Goal: Information Seeking & Learning: Understand process/instructions

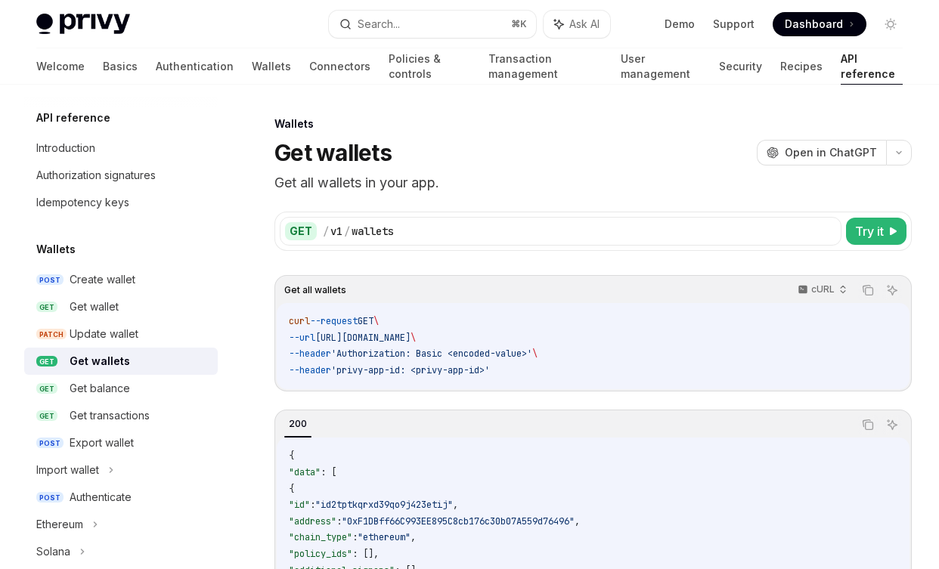
click at [589, 148] on div "Get wallets OpenAI Open in ChatGPT" at bounding box center [592, 152] width 637 height 27
click at [891, 27] on icon "Toggle dark mode" at bounding box center [891, 24] width 12 height 12
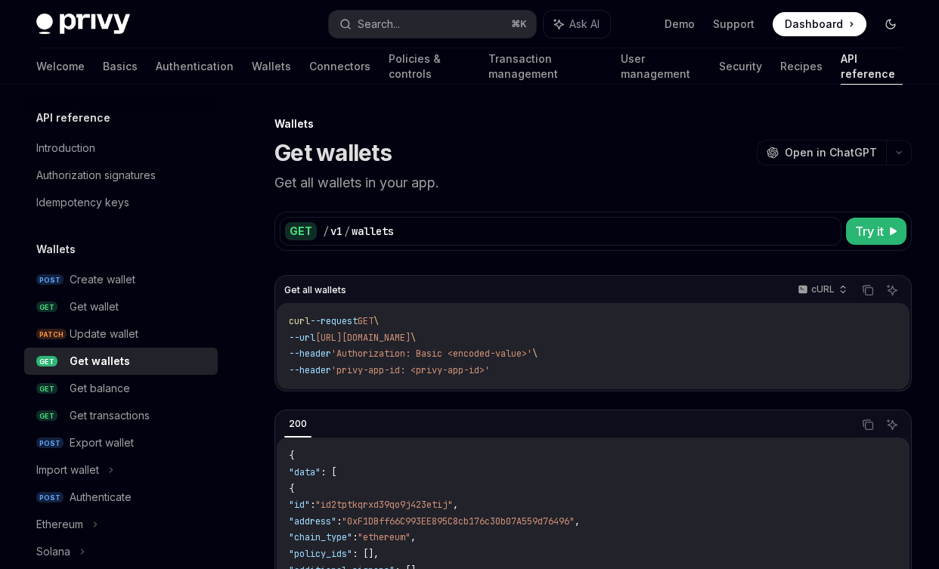
click at [891, 27] on icon "Toggle dark mode" at bounding box center [890, 24] width 9 height 9
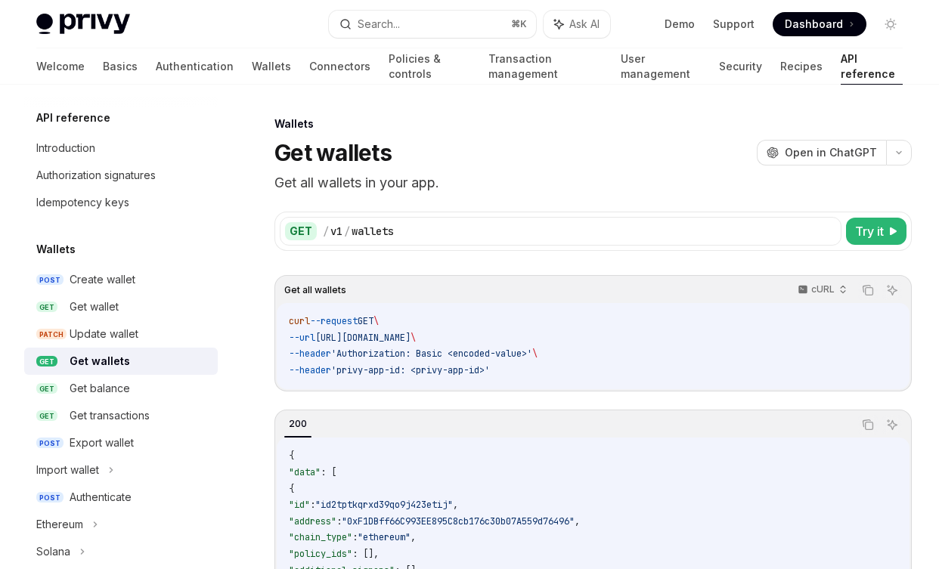
click at [834, 19] on span "Dashboard" at bounding box center [814, 24] width 58 height 15
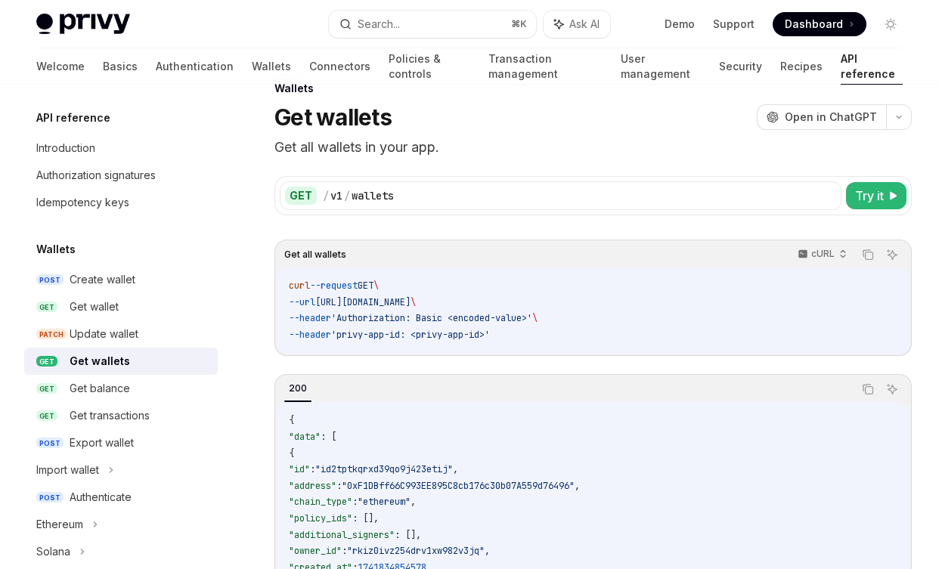
scroll to position [33, 0]
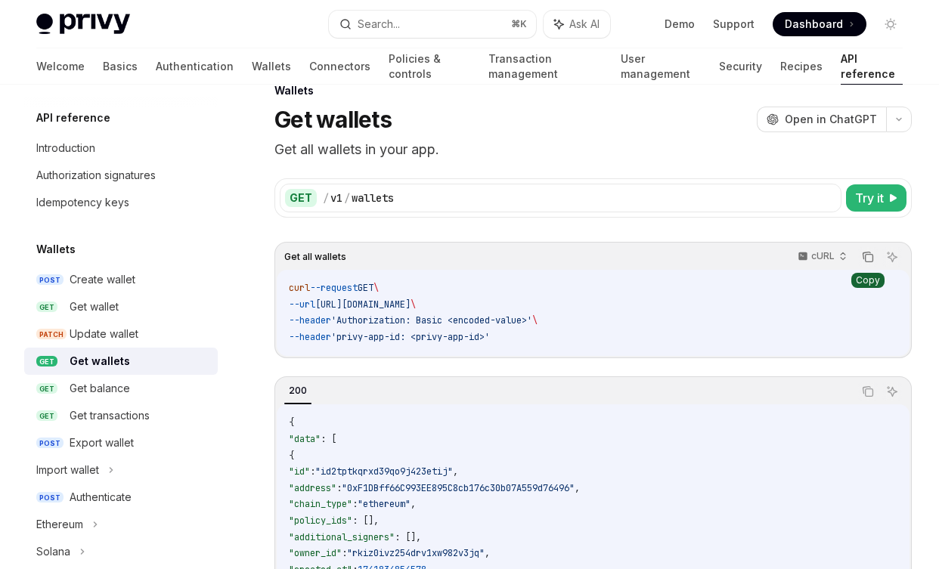
click at [872, 253] on icon "Copy the contents from the code block" at bounding box center [868, 257] width 12 height 12
click at [318, 226] on div "GET / v1 / wallets Try it Get all wallets cURL Copy Ask AI curl --request GET \…" at bounding box center [592, 382] width 637 height 445
drag, startPoint x: 318, startPoint y: 226, endPoint x: 300, endPoint y: 268, distance: 46.1
click at [300, 268] on div "GET / v1 / wallets Try it Get all wallets cURL Copy Ask AI curl --request GET \…" at bounding box center [592, 382] width 637 height 445
drag, startPoint x: 300, startPoint y: 268, endPoint x: 265, endPoint y: 332, distance: 72.8
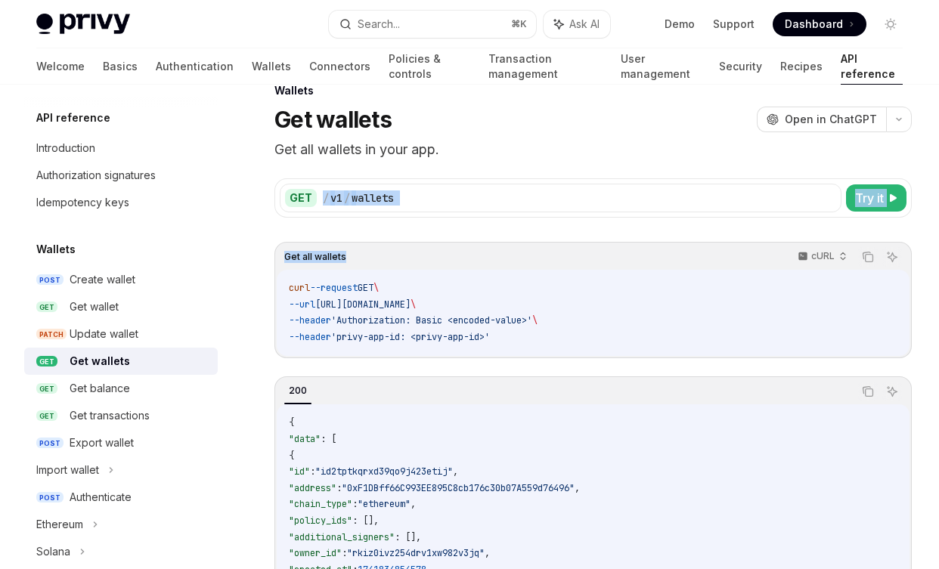
drag, startPoint x: 265, startPoint y: 332, endPoint x: 262, endPoint y: 340, distance: 8.6
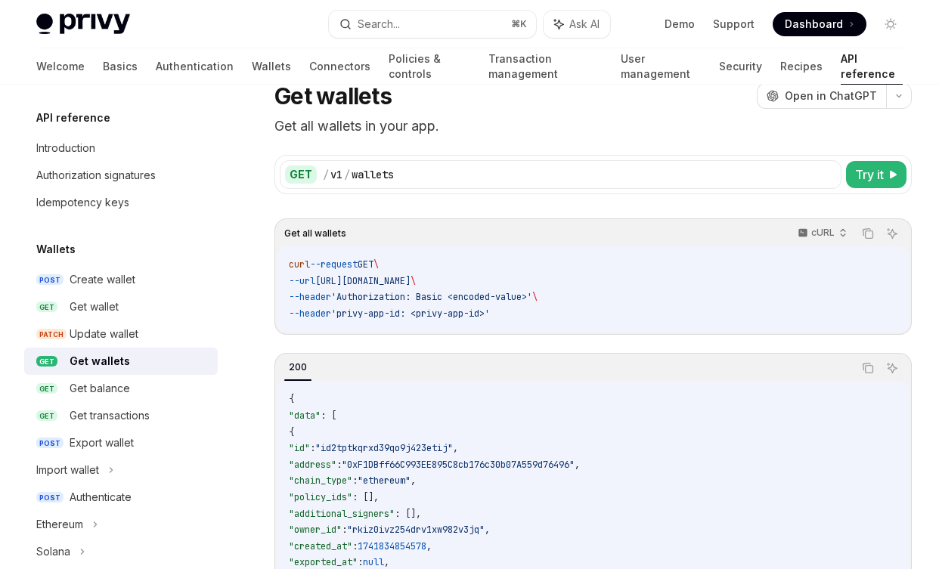
scroll to position [56, 0]
click at [473, 314] on span "'privy-app-id: <privy-app-id>'" at bounding box center [410, 314] width 159 height 12
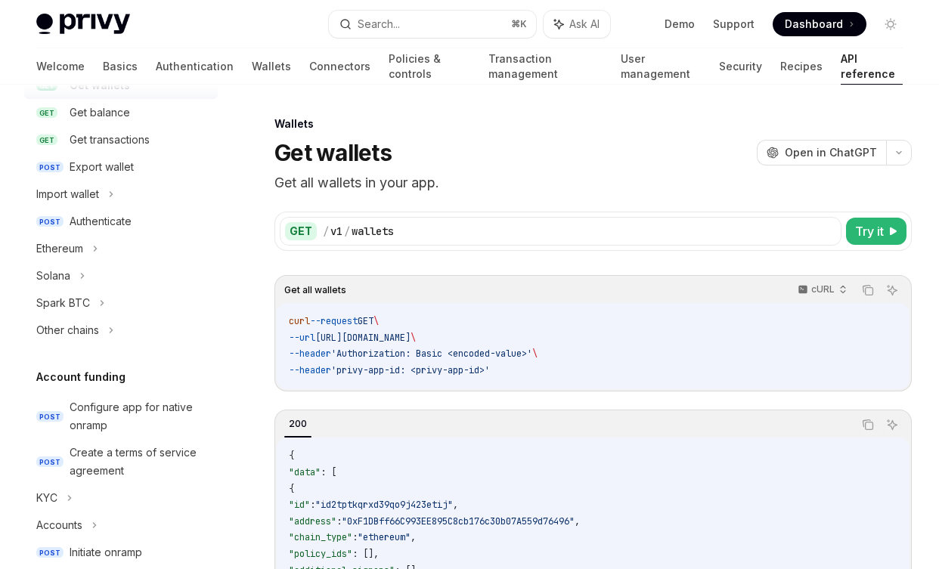
scroll to position [317, 0]
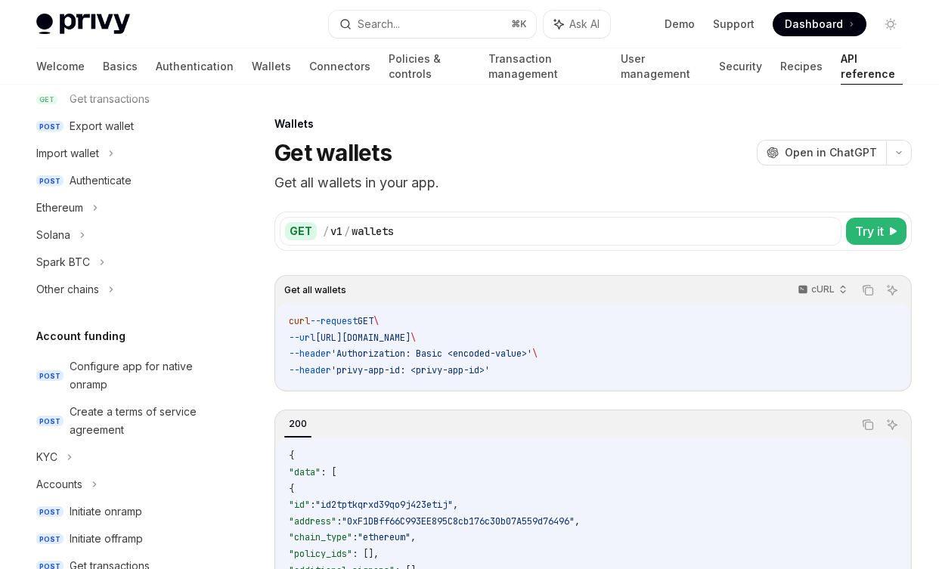
click at [175, 307] on div "API reference Introduction Authorization signatures Idempotency keys Wallets PO…" at bounding box center [121, 503] width 194 height 1423
drag, startPoint x: 175, startPoint y: 307, endPoint x: 169, endPoint y: 292, distance: 16.0
click at [169, 292] on div "API reference Introduction Authorization signatures Idempotency keys Wallets PO…" at bounding box center [121, 503] width 194 height 1423
click at [832, 285] on p "cURL" at bounding box center [822, 290] width 23 height 12
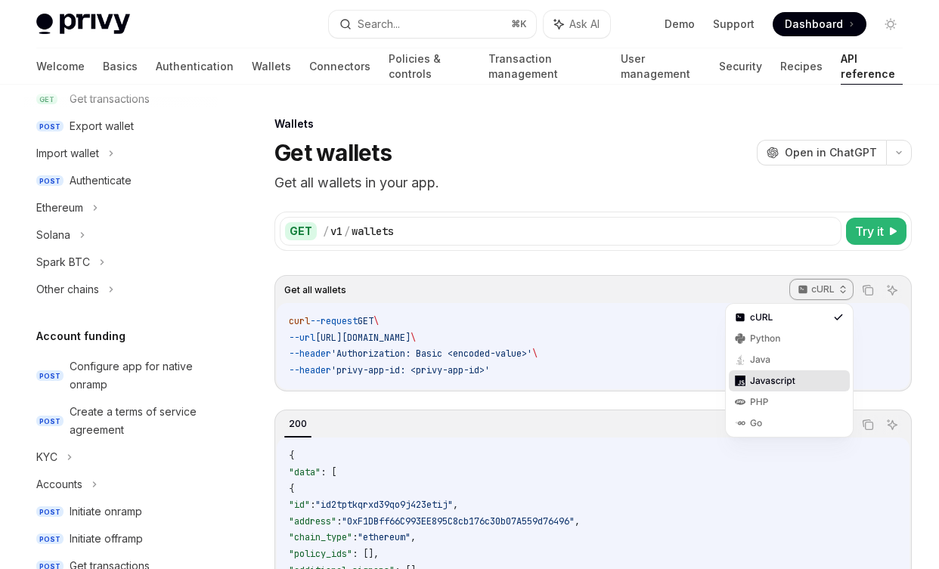
click at [801, 373] on div "Javascript" at bounding box center [789, 380] width 121 height 21
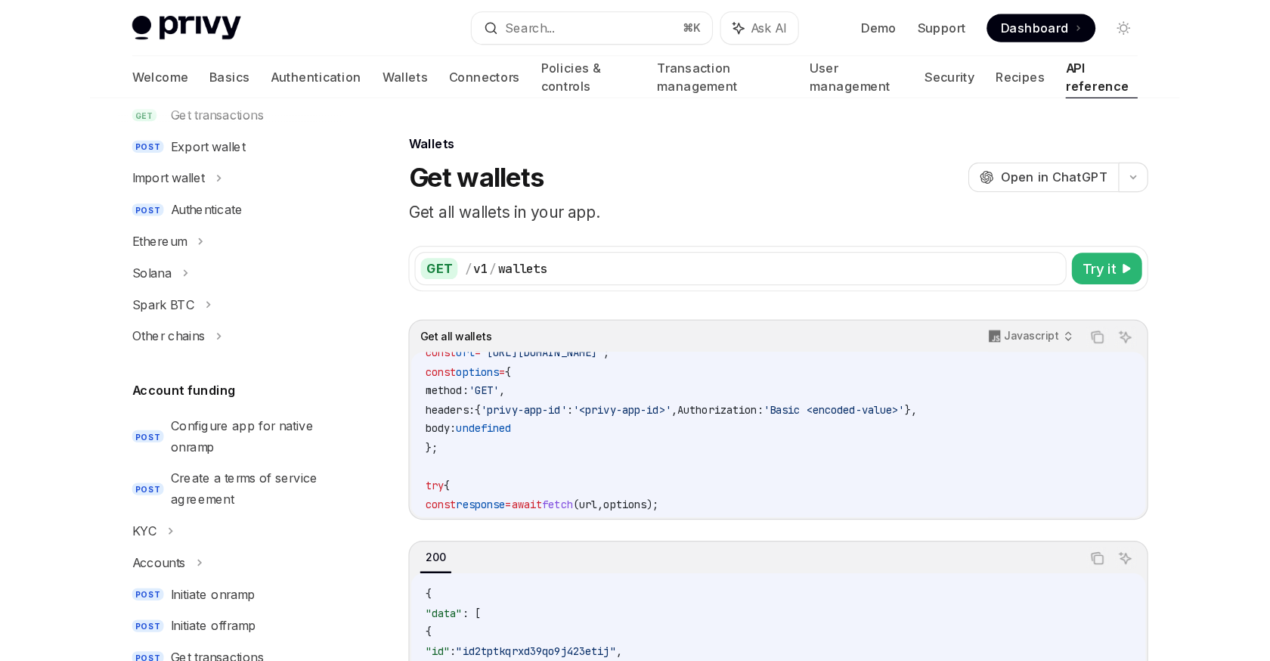
scroll to position [0, 0]
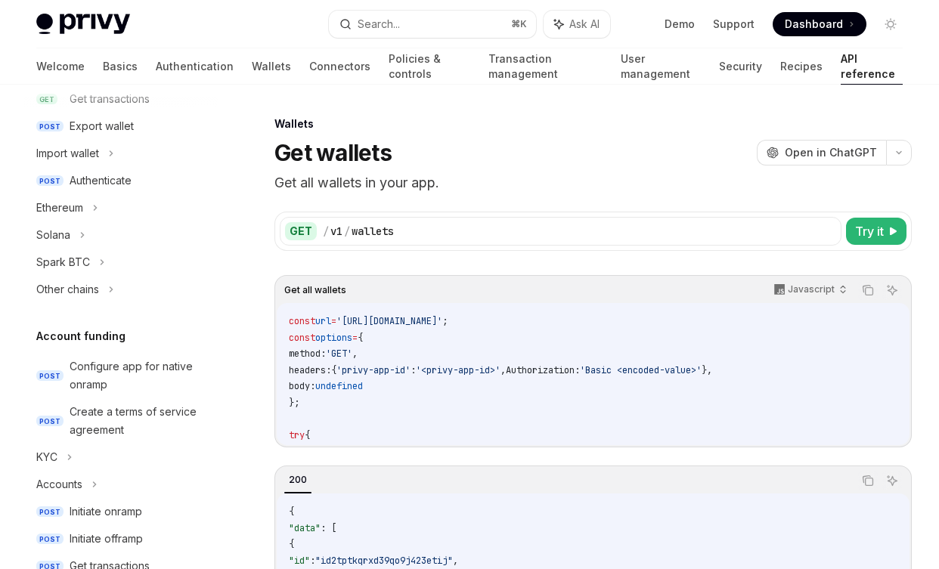
type textarea "*"
